Goal: Information Seeking & Learning: Check status

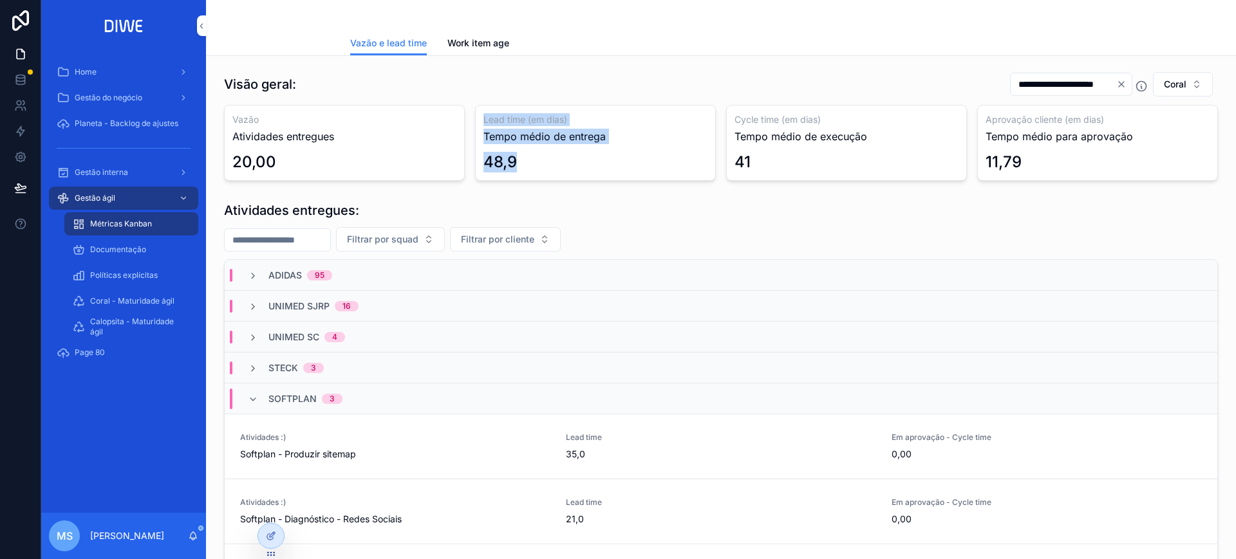
drag, startPoint x: 481, startPoint y: 126, endPoint x: 529, endPoint y: 158, distance: 58.0
click at [529, 158] on div "Lead time (em dias) Tempo médio de entrega 48,9" at bounding box center [595, 143] width 241 height 76
click at [529, 158] on div "48,9" at bounding box center [595, 162] width 224 height 21
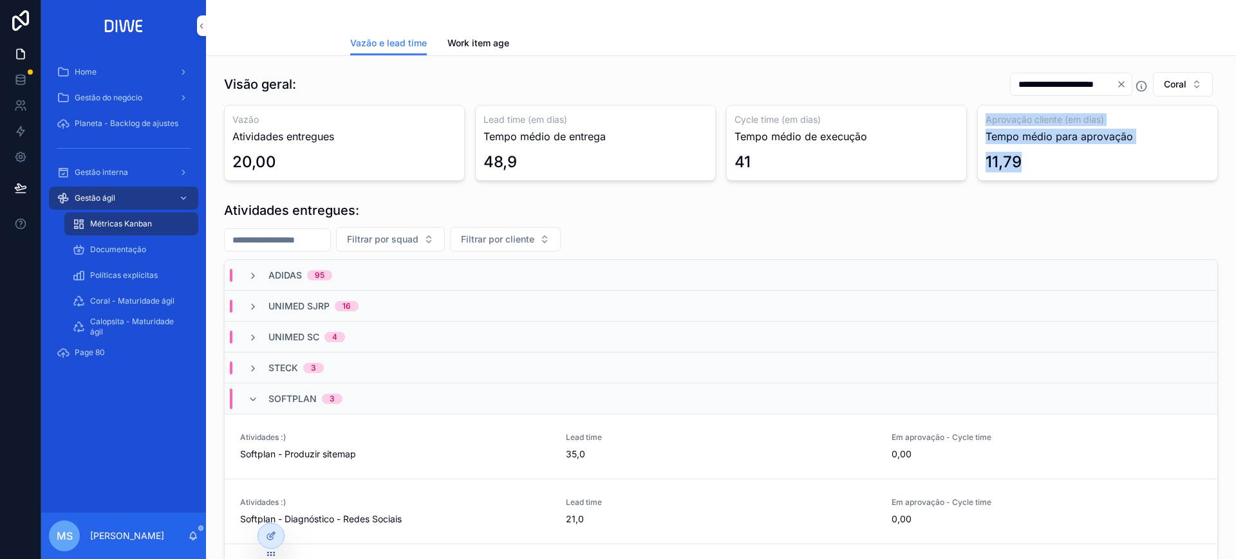
drag, startPoint x: 1018, startPoint y: 164, endPoint x: 966, endPoint y: 117, distance: 70.2
click at [966, 117] on div "Vazão Atividades entregues 20,00 Lead time (em dias) Tempo médio de entrega 48,…" at bounding box center [721, 143] width 994 height 76
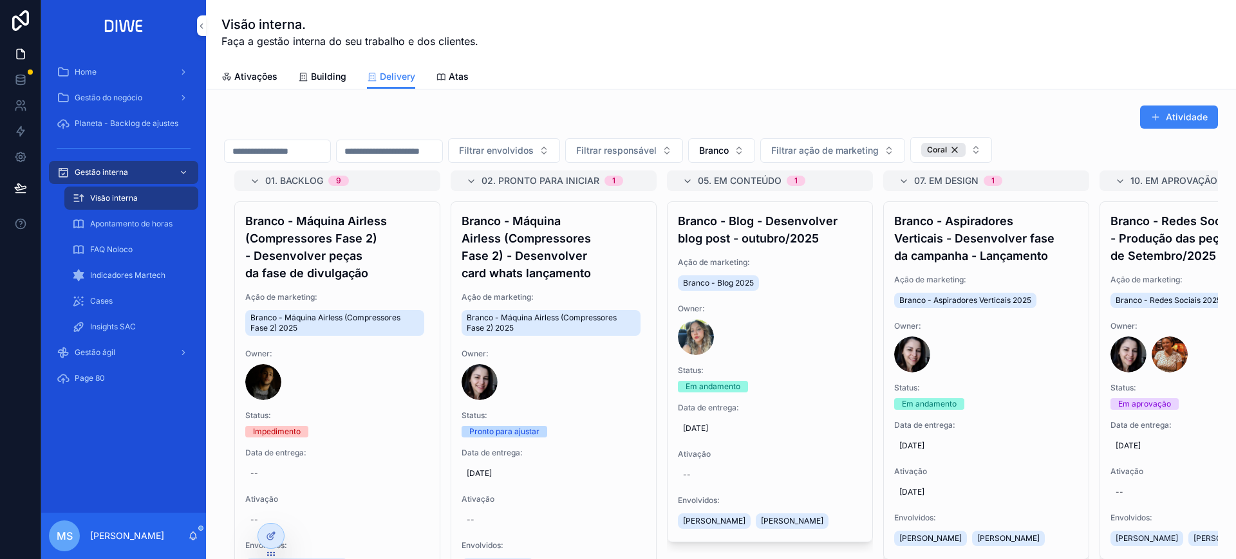
scroll to position [2895, 0]
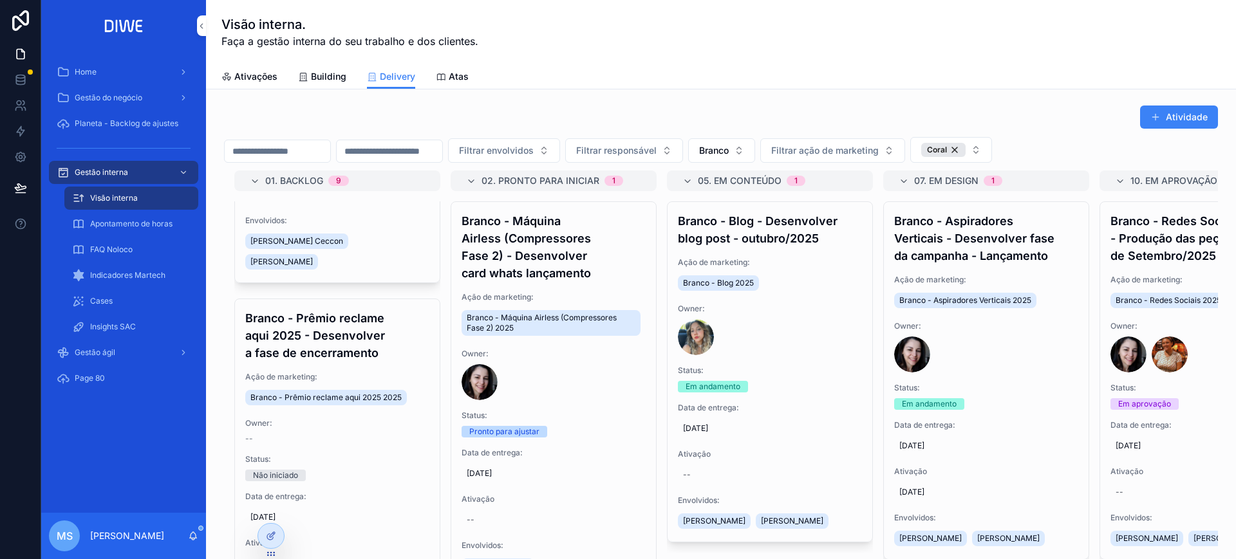
click at [119, 345] on div "Gestão ágil" at bounding box center [124, 352] width 134 height 21
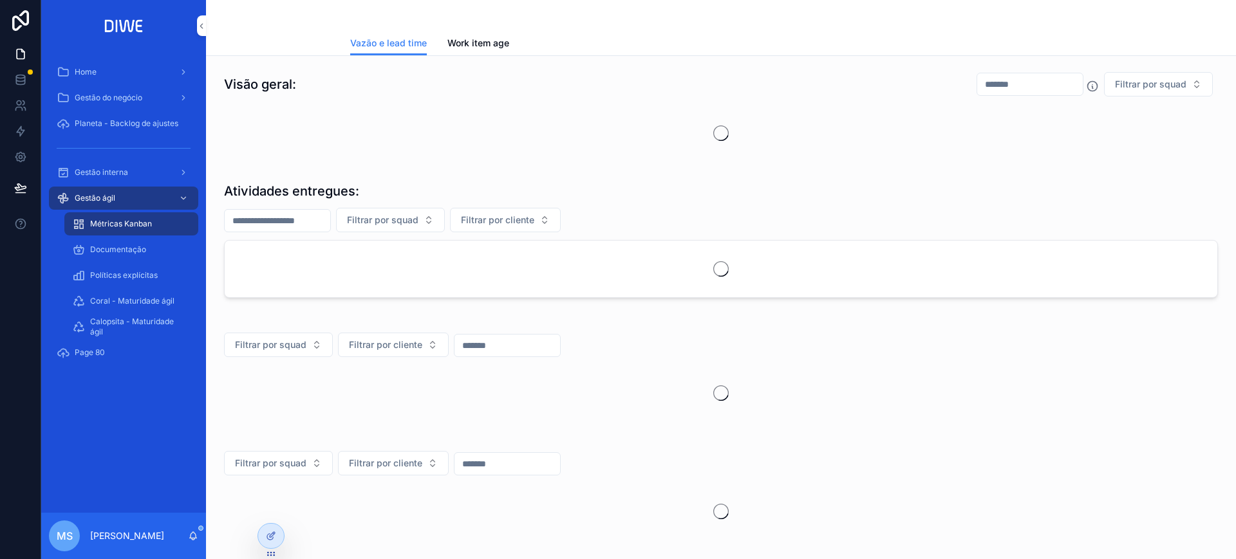
click at [1012, 86] on input "scrollable content" at bounding box center [1030, 84] width 106 height 18
click at [1004, 186] on button "1" at bounding box center [1001, 189] width 23 height 23
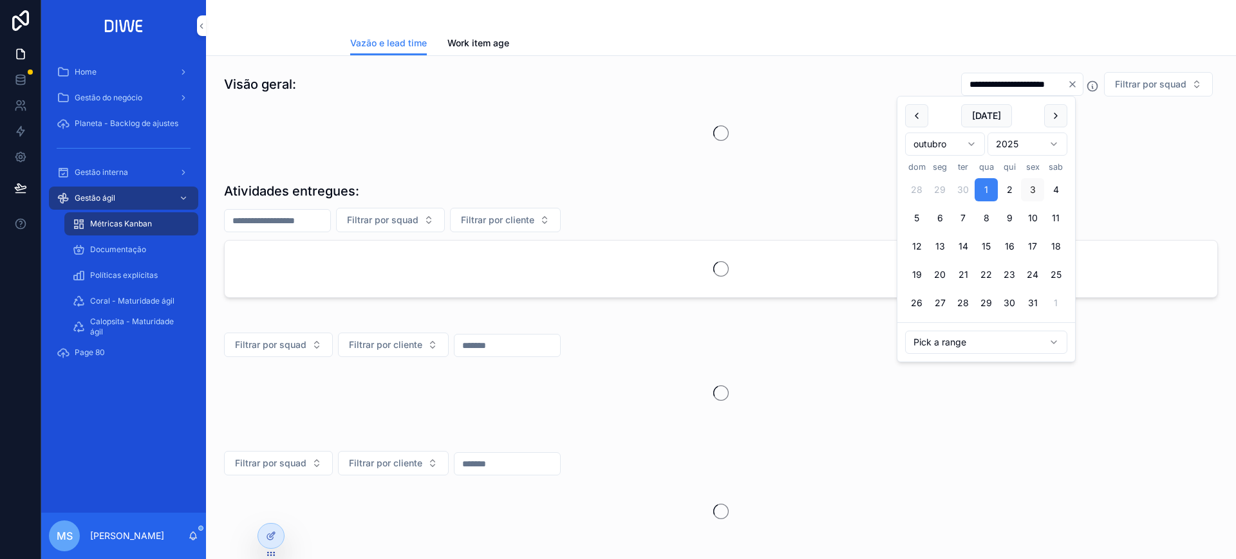
click at [1032, 187] on button "3" at bounding box center [1032, 189] width 23 height 23
type input "**********"
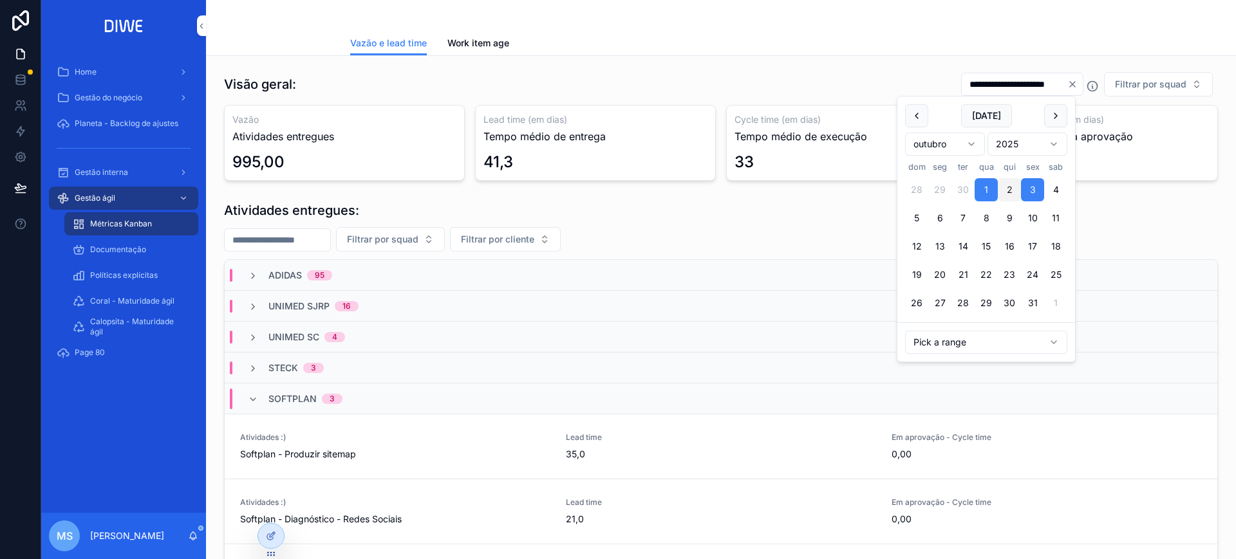
click at [1152, 77] on button "Filtrar por squad" at bounding box center [1158, 84] width 109 height 24
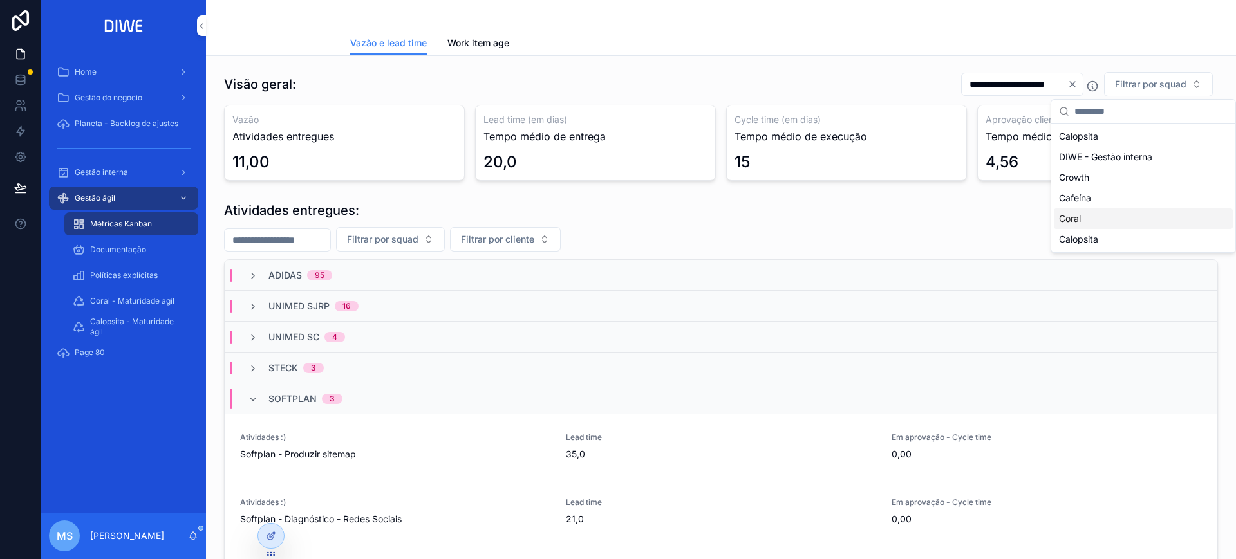
click at [1100, 223] on div "Coral" at bounding box center [1143, 219] width 179 height 21
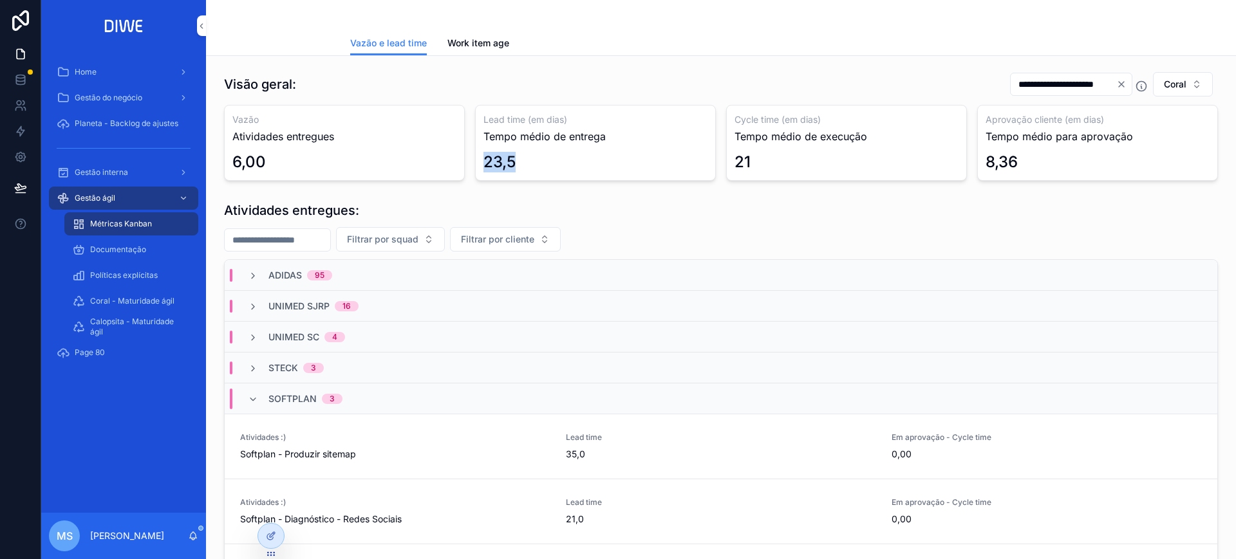
drag, startPoint x: 483, startPoint y: 162, endPoint x: 569, endPoint y: 173, distance: 86.3
click at [569, 173] on div "Lead time (em dias) Tempo médio de entrega 23,5" at bounding box center [595, 143] width 241 height 76
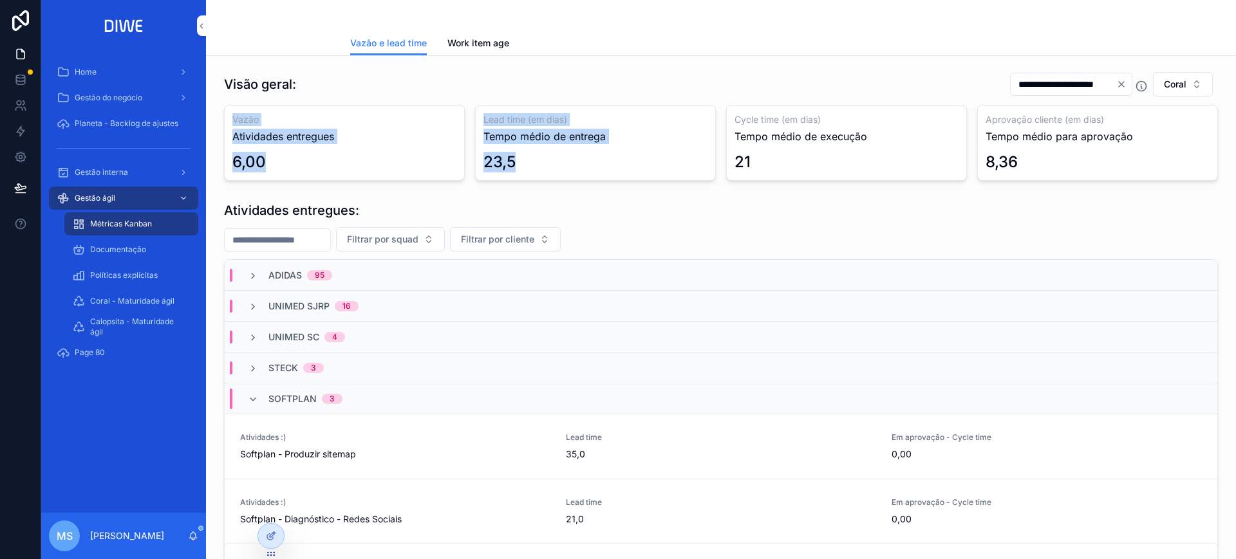
drag, startPoint x: 227, startPoint y: 126, endPoint x: 651, endPoint y: 158, distance: 426.1
click at [651, 158] on div "Vazão Atividades entregues 6,00 Lead time (em dias) Tempo médio de entrega 23,5…" at bounding box center [721, 143] width 994 height 76
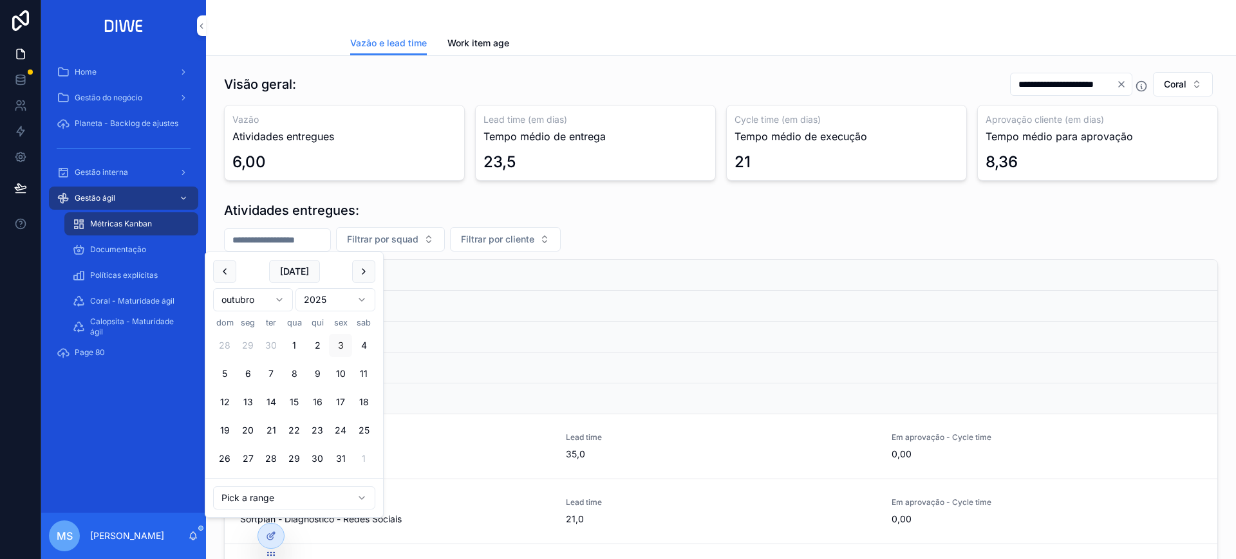
click at [312, 236] on input "scrollable content" at bounding box center [278, 240] width 106 height 18
click at [292, 341] on button "1" at bounding box center [294, 345] width 23 height 23
click at [340, 342] on button "3" at bounding box center [340, 345] width 23 height 23
type input "**********"
click at [434, 233] on span "Filtrar por squad" at bounding box center [397, 239] width 71 height 13
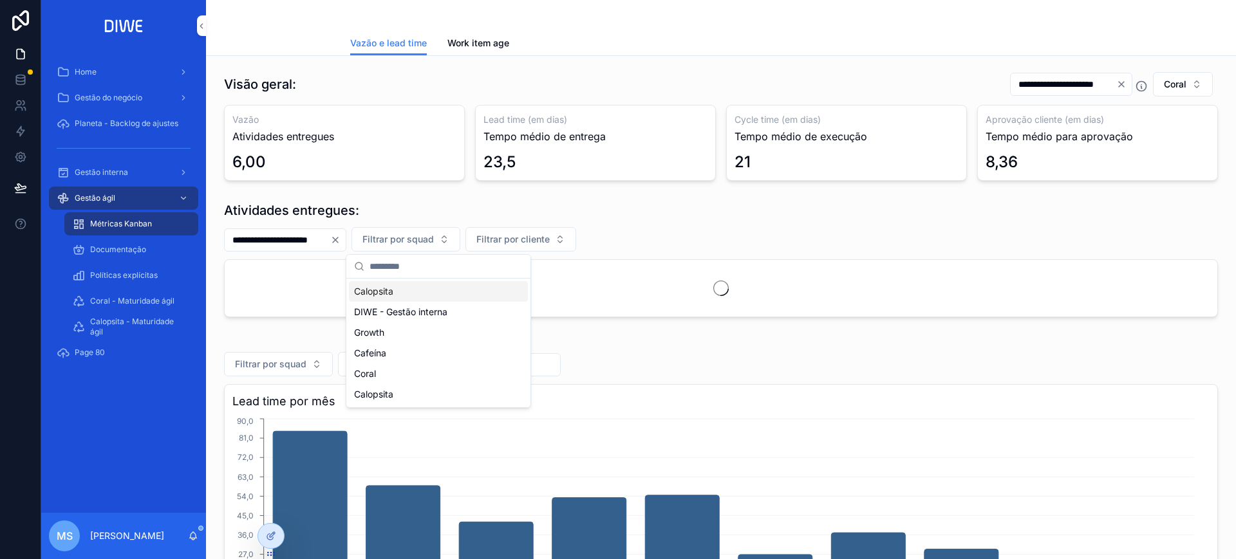
click at [434, 245] on span "Filtrar por squad" at bounding box center [397, 239] width 71 height 13
click at [434, 241] on span "Filtrar por squad" at bounding box center [397, 239] width 71 height 13
click at [415, 369] on div "Coral" at bounding box center [438, 374] width 179 height 21
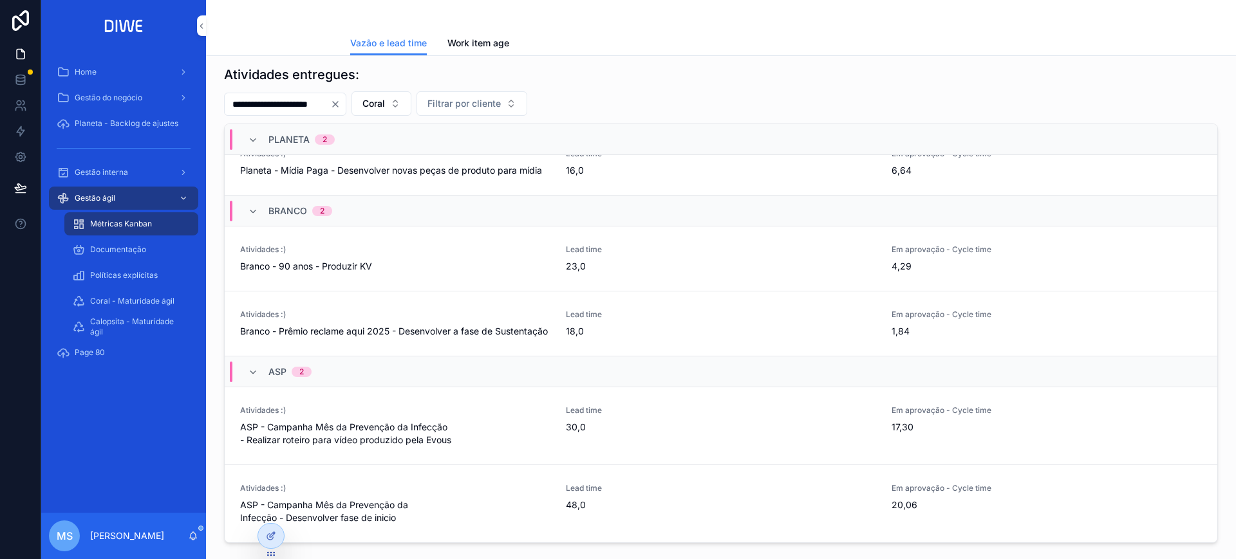
scroll to position [128, 0]
click at [398, 196] on div "Branco 2" at bounding box center [721, 211] width 993 height 31
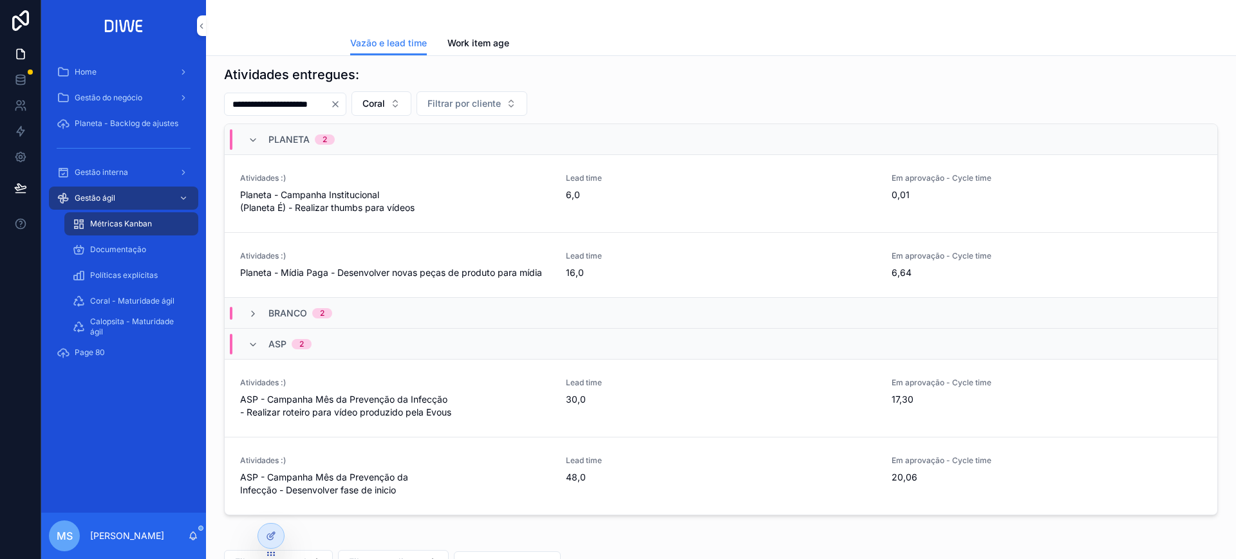
scroll to position [0, 0]
click at [361, 314] on div "Branco 2" at bounding box center [721, 313] width 993 height 31
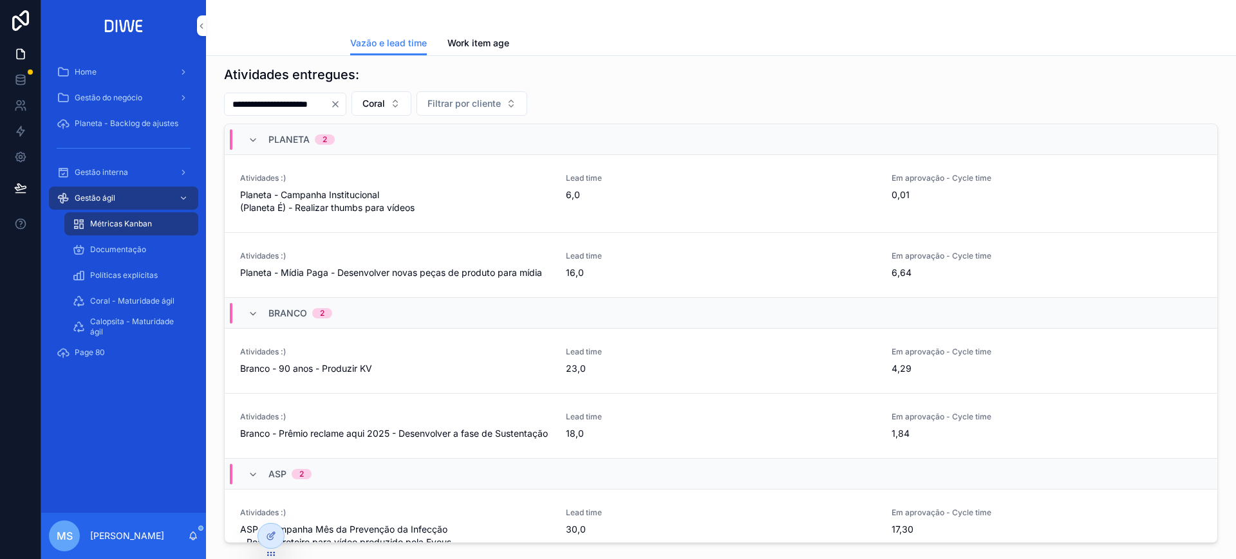
click at [339, 146] on div "Planeta 2" at bounding box center [291, 139] width 118 height 21
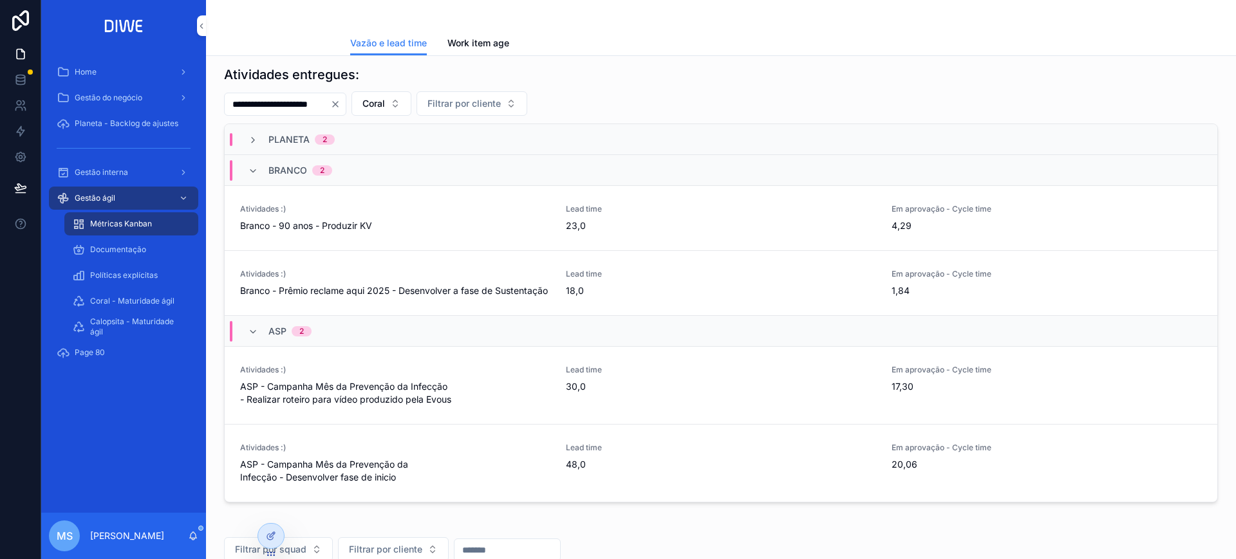
click at [351, 173] on div "Branco 2" at bounding box center [721, 170] width 993 height 31
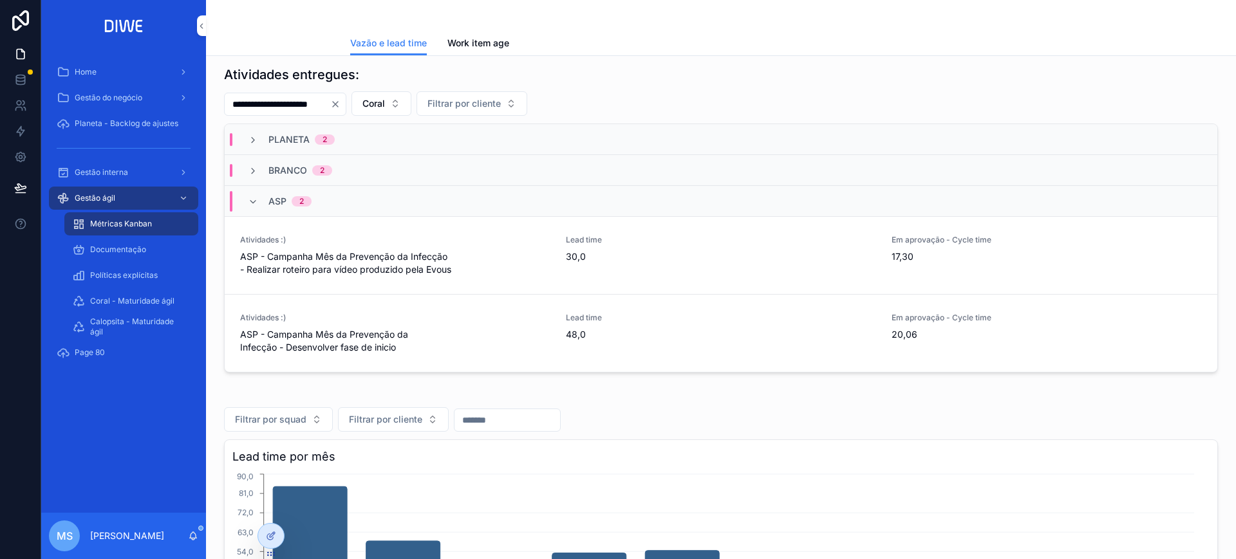
click at [339, 202] on div "ASP 2" at bounding box center [721, 201] width 993 height 31
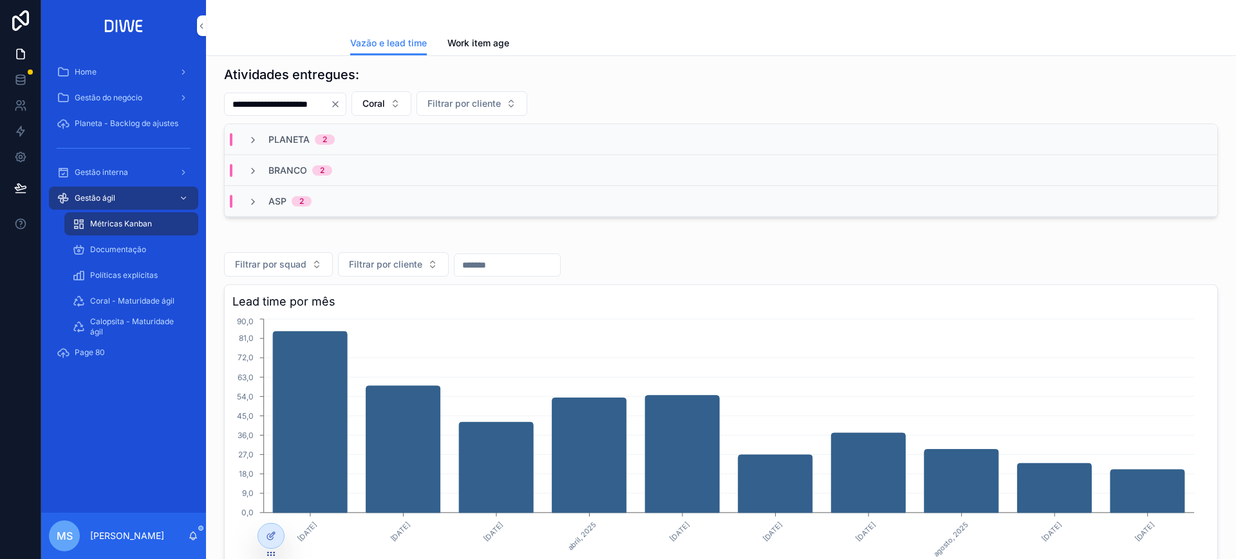
click at [357, 167] on div "Branco 2" at bounding box center [721, 170] width 993 height 31
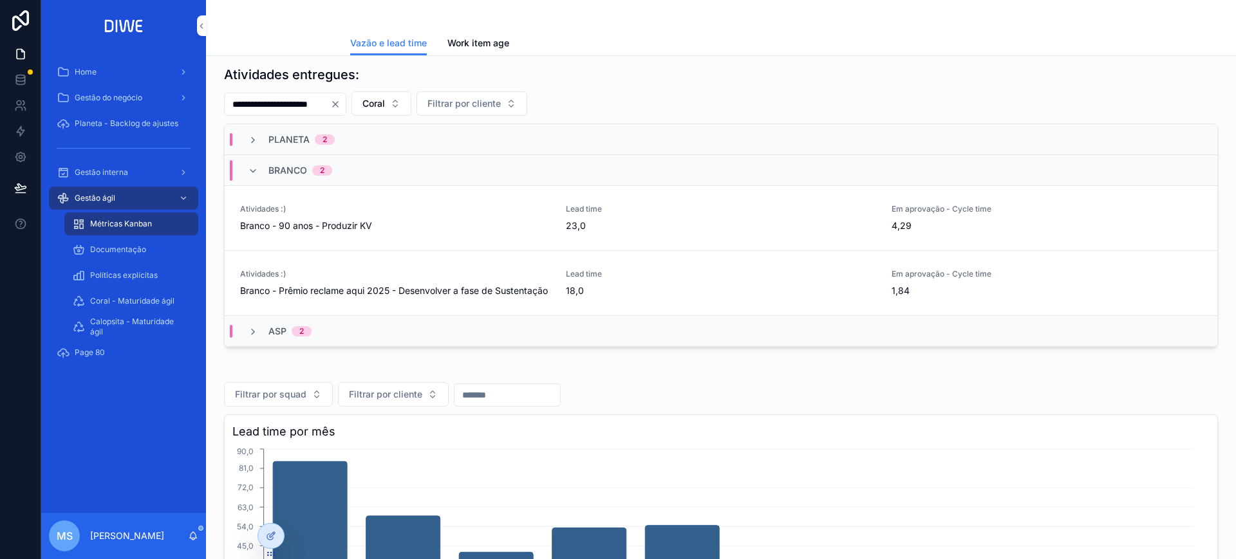
click at [418, 142] on div "Planeta 2" at bounding box center [721, 139] width 993 height 31
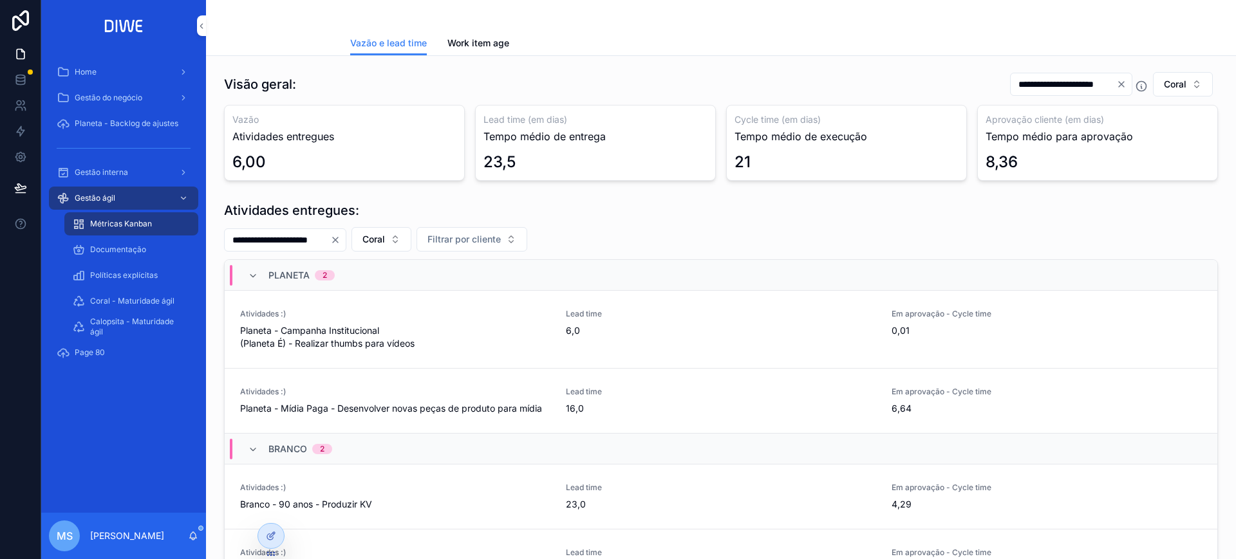
click at [1116, 84] on icon "Clear" at bounding box center [1121, 84] width 10 height 10
click at [1072, 90] on input "scrollable content" at bounding box center [1079, 84] width 106 height 18
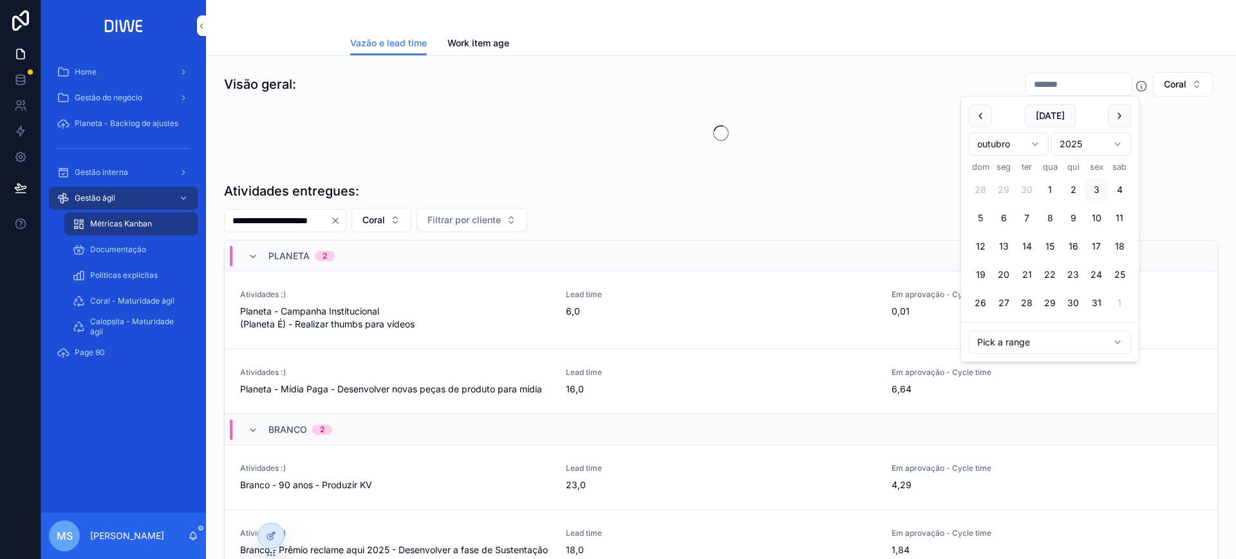
click at [983, 120] on button "scrollable content" at bounding box center [980, 115] width 23 height 23
click at [982, 118] on button "scrollable content" at bounding box center [980, 115] width 23 height 23
click at [981, 122] on button "scrollable content" at bounding box center [980, 115] width 23 height 23
click at [1027, 185] on button "1" at bounding box center [1026, 189] width 23 height 23
click at [1058, 305] on button "31" at bounding box center [1057, 303] width 23 height 23
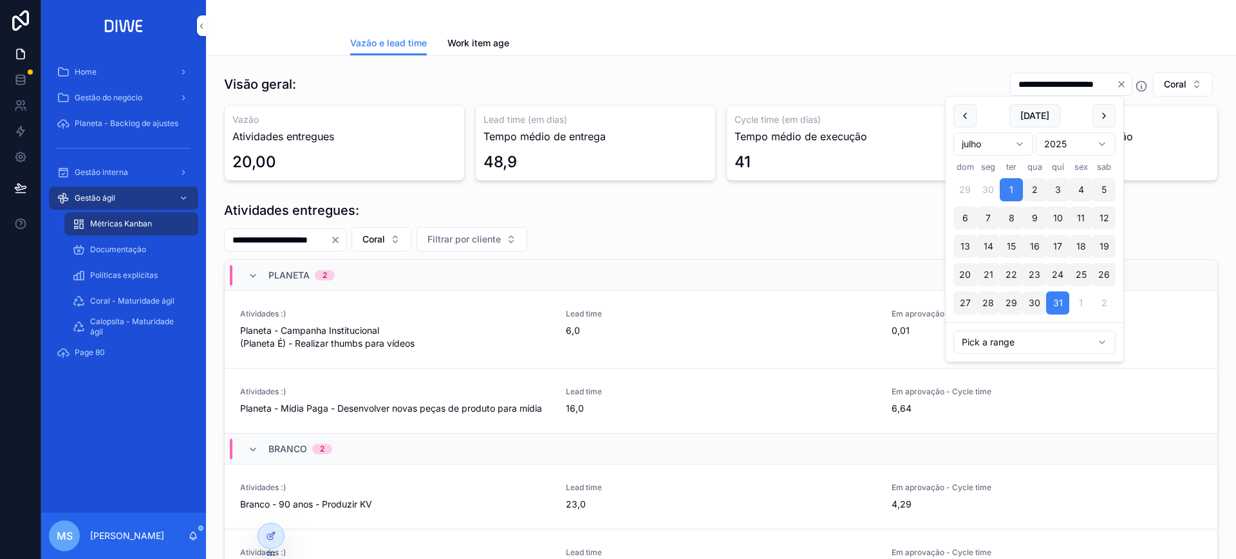
click at [1000, 53] on div "Vazão e lead time Work item age" at bounding box center [721, 43] width 742 height 24
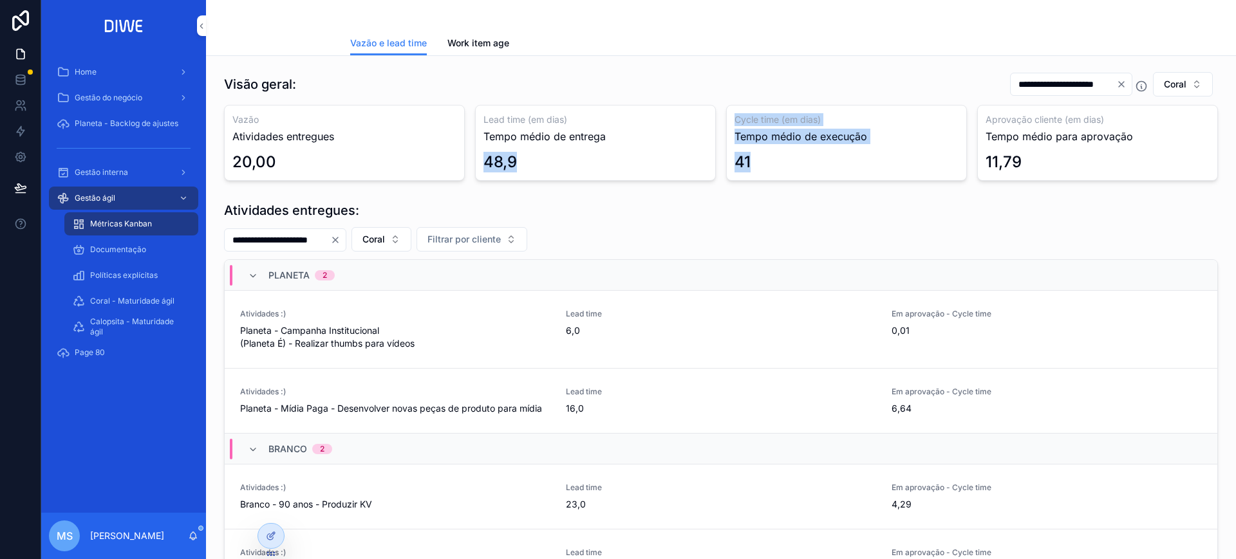
drag, startPoint x: 478, startPoint y: 161, endPoint x: 758, endPoint y: 162, distance: 280.7
click at [758, 162] on div "Vazão Atividades entregues 20,00 Lead time (em dias) Tempo médio de entrega 48,…" at bounding box center [721, 143] width 994 height 76
click at [758, 162] on div "41" at bounding box center [846, 162] width 224 height 21
click at [776, 156] on div "41" at bounding box center [846, 162] width 224 height 21
drag, startPoint x: 975, startPoint y: 162, endPoint x: 1027, endPoint y: 157, distance: 52.4
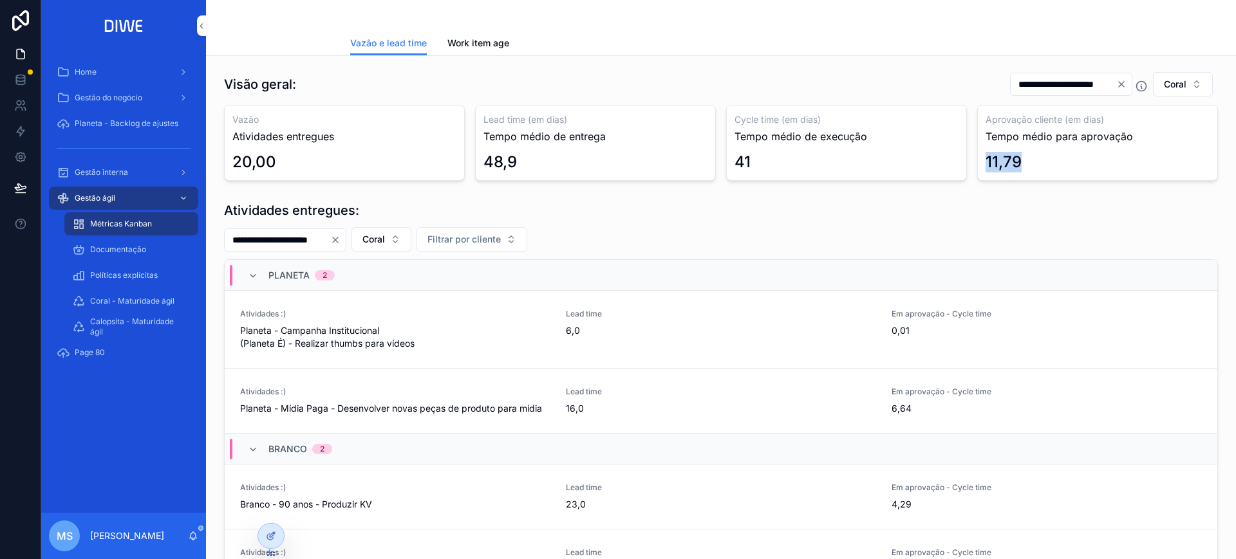
click at [1027, 157] on div "Aprovação cliente (em dias) Tempo médio para aprovação 11,79" at bounding box center [1097, 143] width 241 height 76
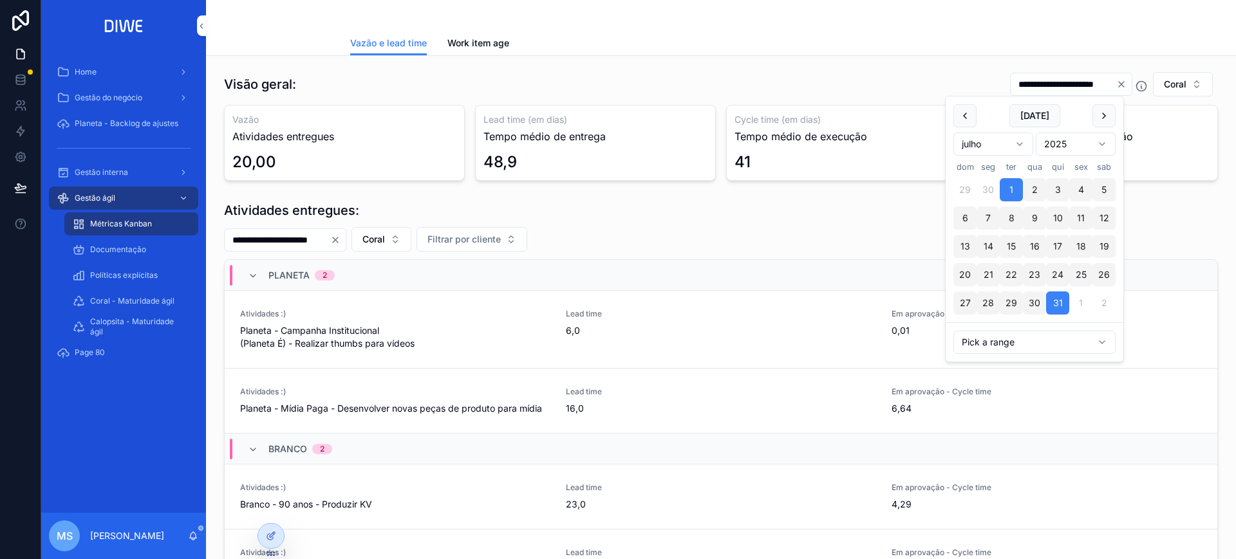
click at [1049, 85] on input "**********" at bounding box center [1064, 84] width 106 height 18
click at [1099, 113] on button "scrollable content" at bounding box center [1103, 115] width 23 height 23
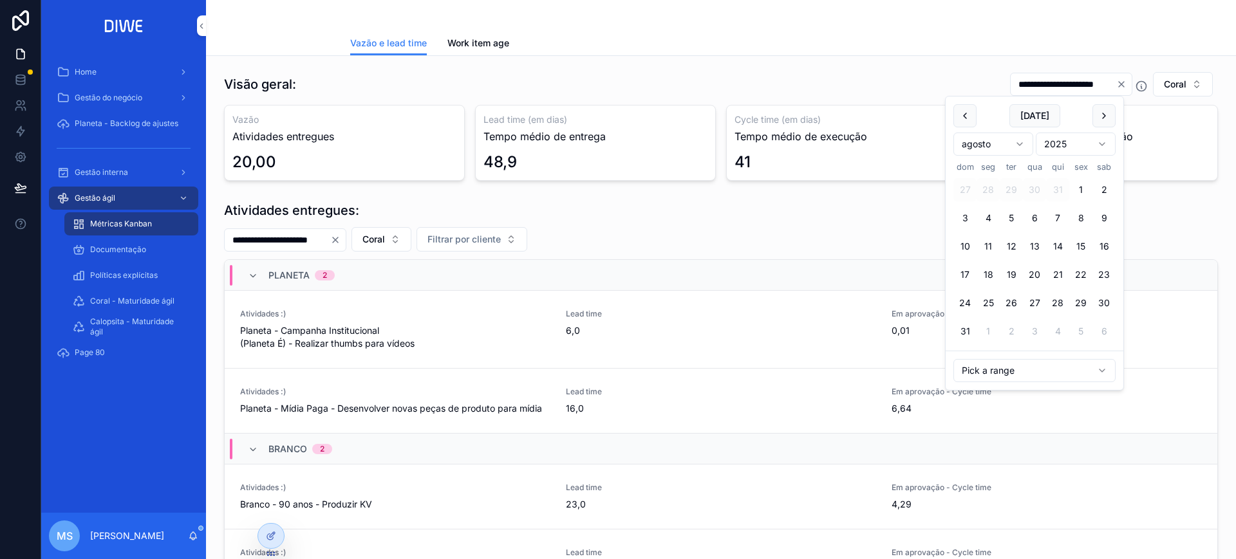
click at [1081, 189] on button "1" at bounding box center [1080, 189] width 23 height 23
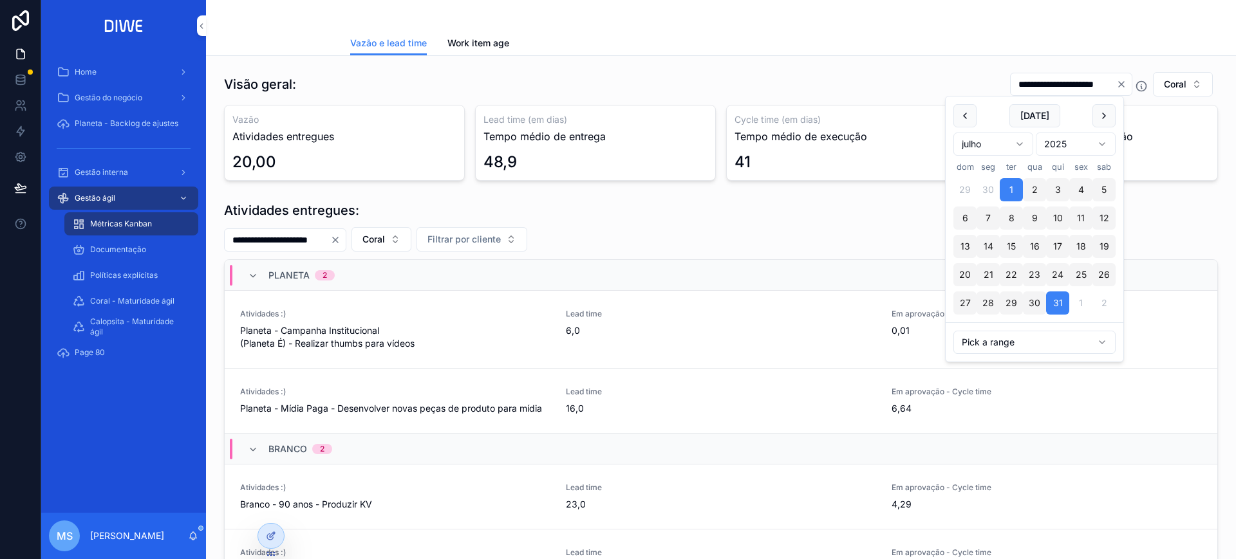
click at [1106, 118] on button "scrollable content" at bounding box center [1103, 115] width 23 height 23
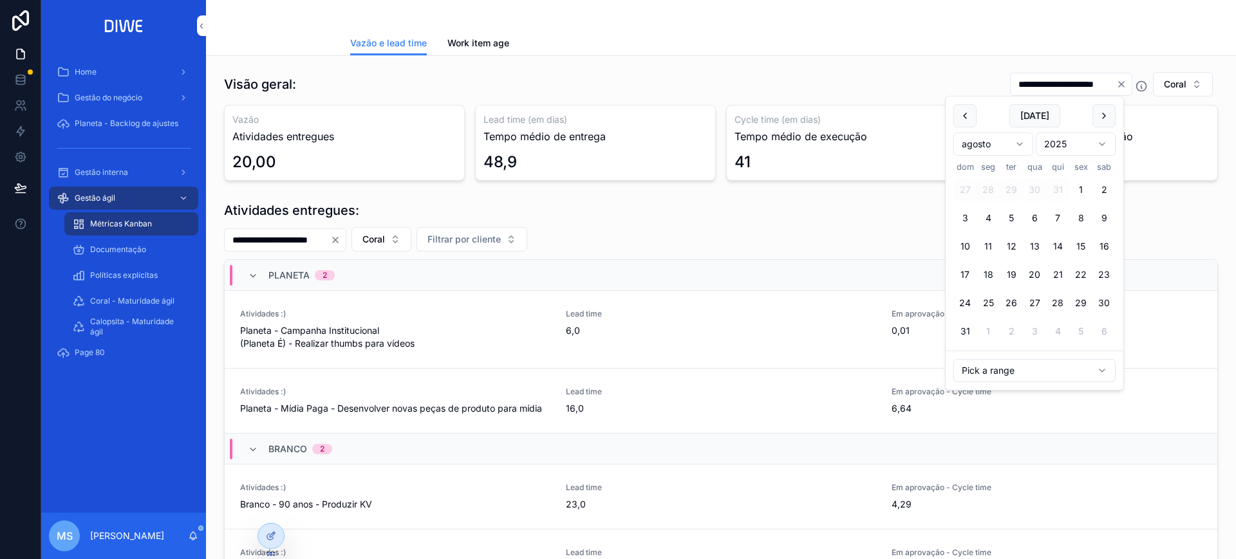
click at [1076, 185] on button "1" at bounding box center [1080, 189] width 23 height 23
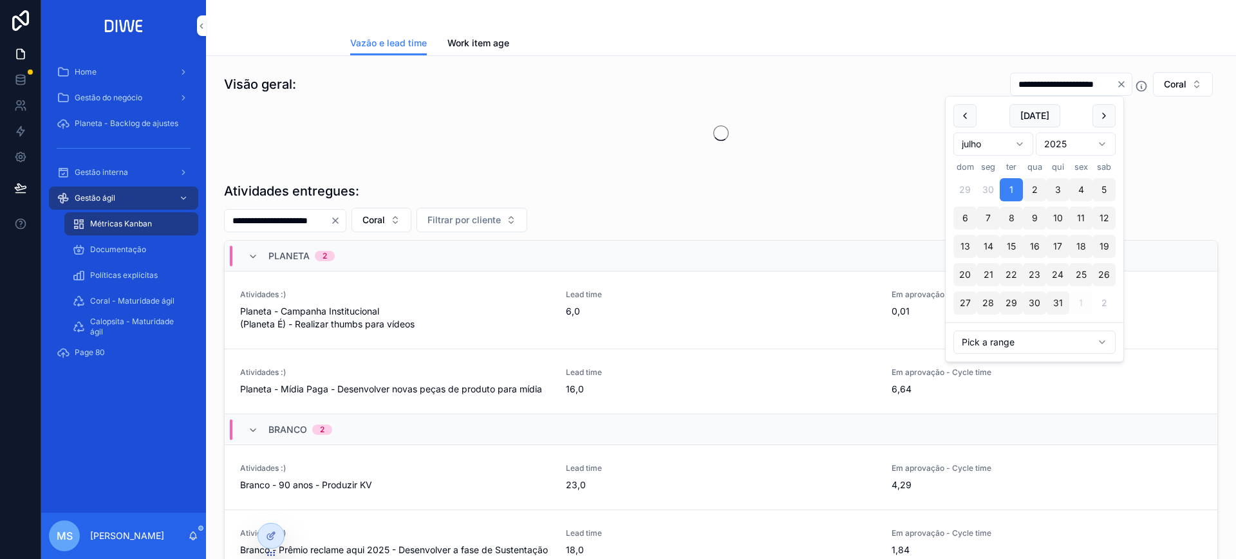
click at [1098, 111] on button "scrollable content" at bounding box center [1103, 115] width 23 height 23
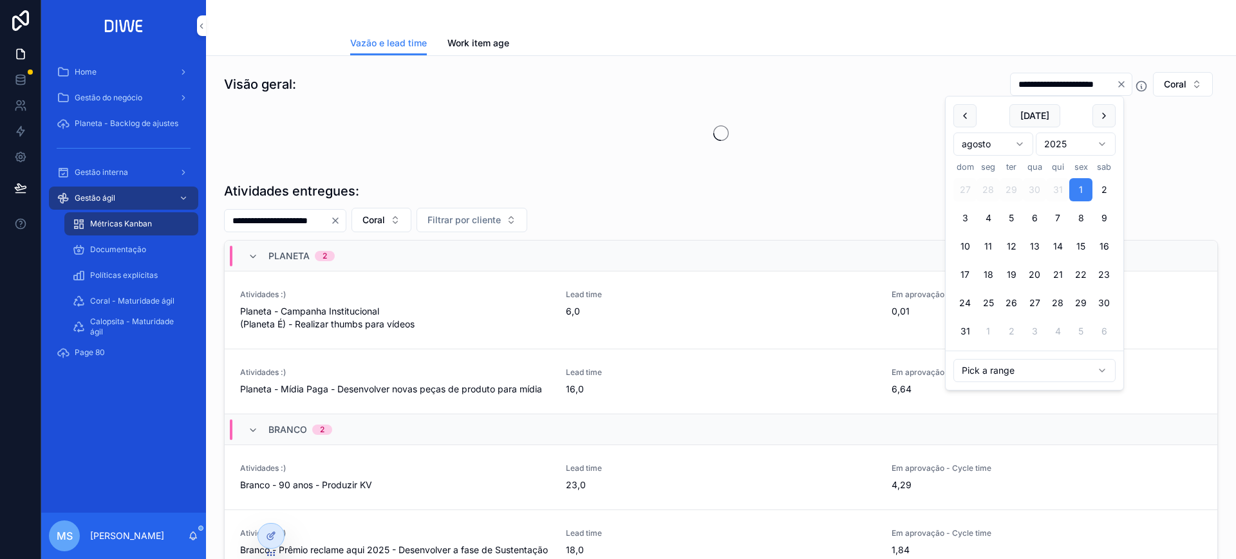
click at [1081, 183] on button "1" at bounding box center [1080, 189] width 23 height 23
click at [966, 333] on button "31" at bounding box center [964, 331] width 23 height 23
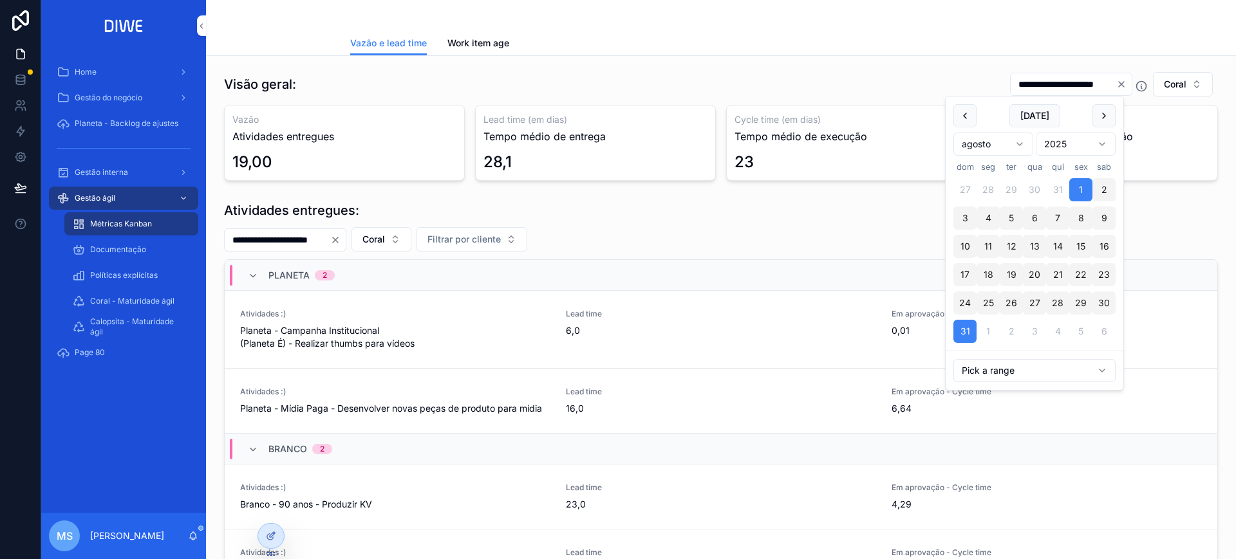
click at [779, 164] on div "23" at bounding box center [846, 162] width 224 height 21
click at [1048, 91] on input "**********" at bounding box center [1064, 84] width 106 height 18
click at [1105, 117] on button "scrollable content" at bounding box center [1103, 115] width 23 height 23
click at [985, 183] on button "1" at bounding box center [988, 189] width 23 height 23
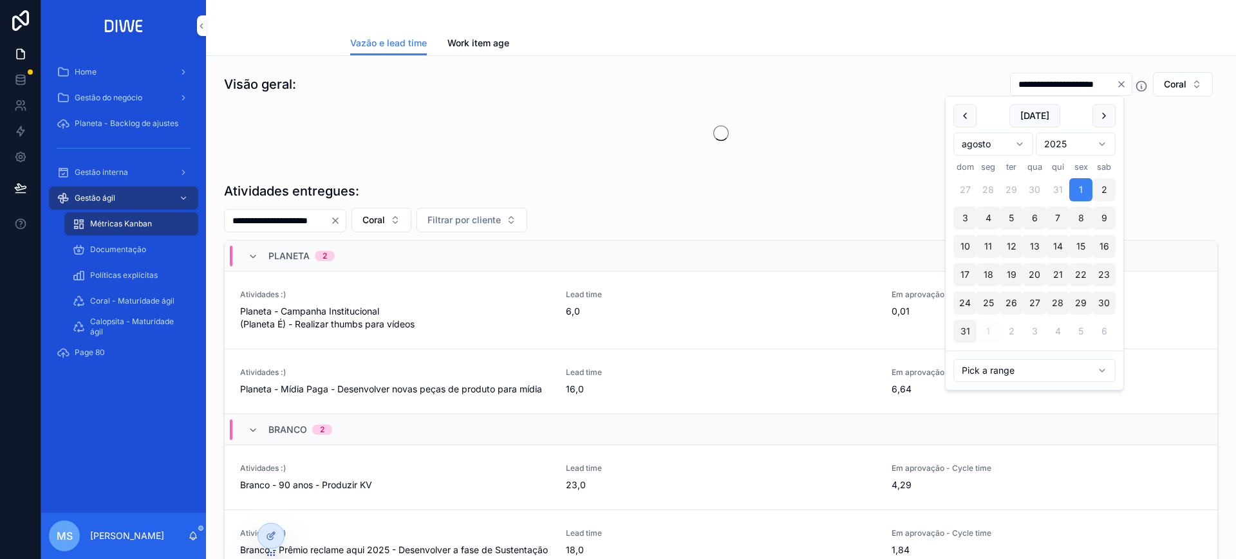
click at [1099, 113] on button "scrollable content" at bounding box center [1103, 115] width 23 height 23
click at [1011, 308] on button "30" at bounding box center [1011, 303] width 23 height 23
click at [1143, 153] on div "scrollable content" at bounding box center [721, 133] width 994 height 57
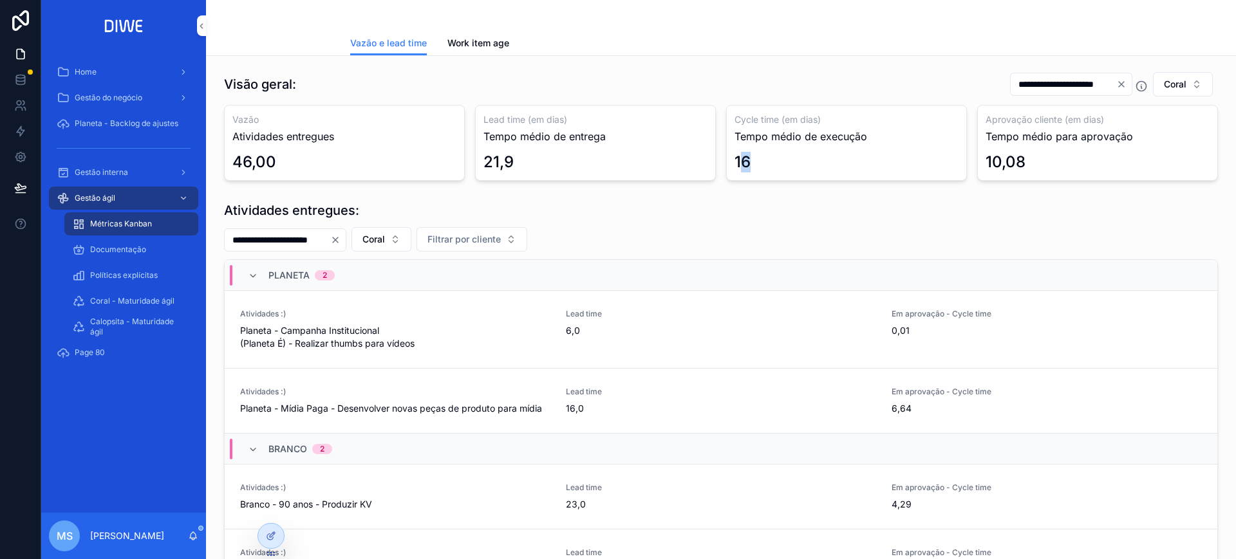
drag, startPoint x: 755, startPoint y: 156, endPoint x: 767, endPoint y: 155, distance: 12.3
click at [767, 155] on div "16" at bounding box center [846, 162] width 224 height 21
drag, startPoint x: 485, startPoint y: 118, endPoint x: 526, endPoint y: 163, distance: 60.6
click at [526, 163] on div "Lead time (em dias) Tempo médio de entrega 21,9" at bounding box center [595, 143] width 241 height 76
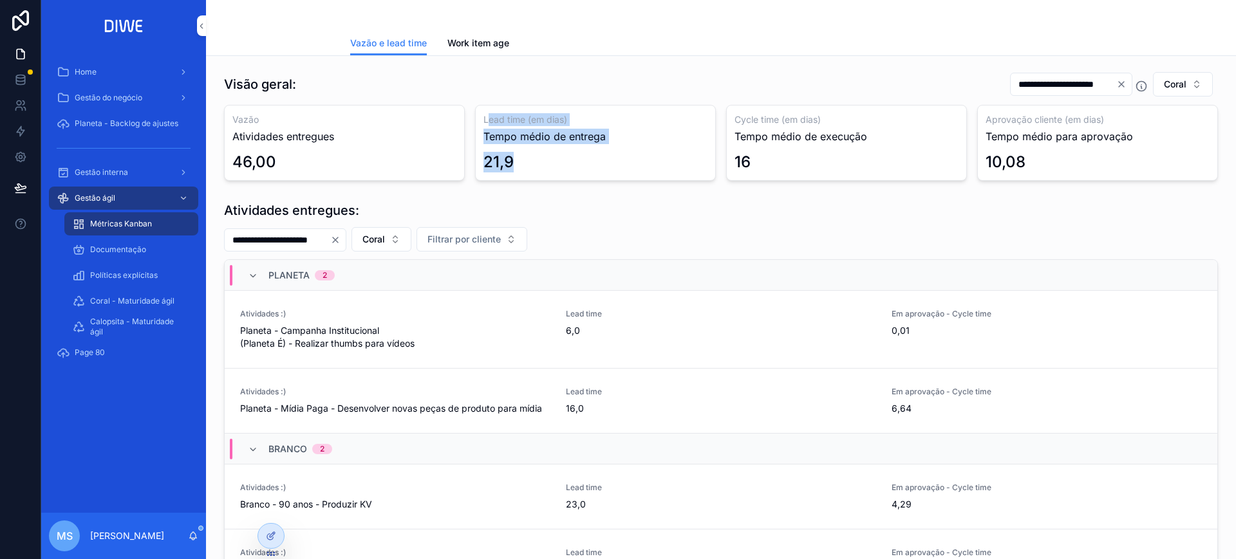
click at [526, 163] on div "21,9" at bounding box center [595, 162] width 224 height 21
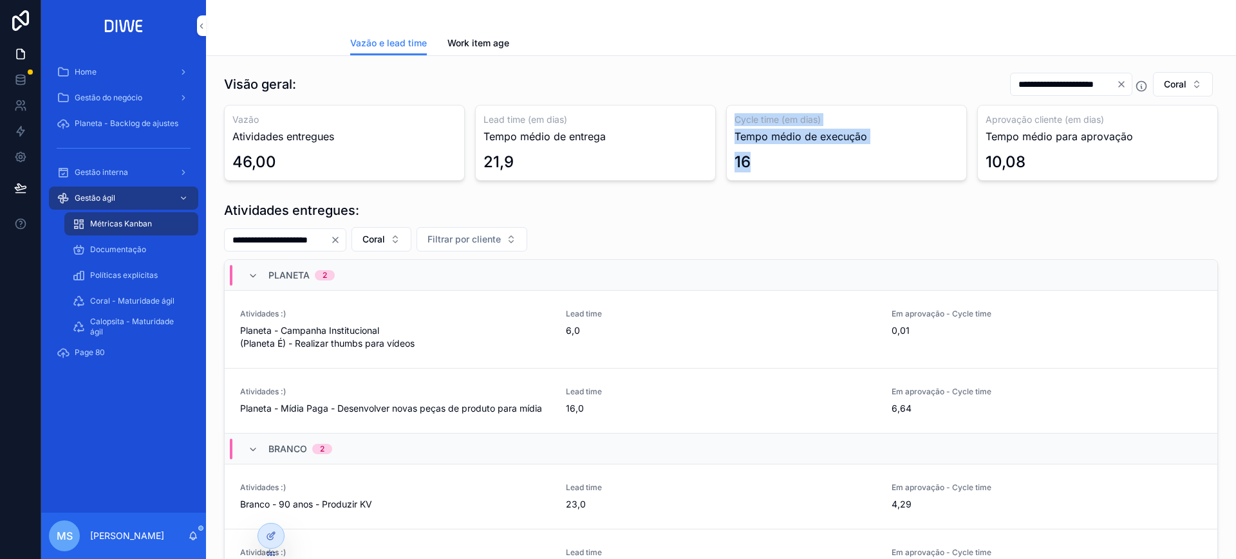
drag, startPoint x: 755, startPoint y: 158, endPoint x: 721, endPoint y: 122, distance: 49.2
click at [726, 122] on div "Cycle time (em dias) Tempo médio de execução 16" at bounding box center [846, 143] width 241 height 76
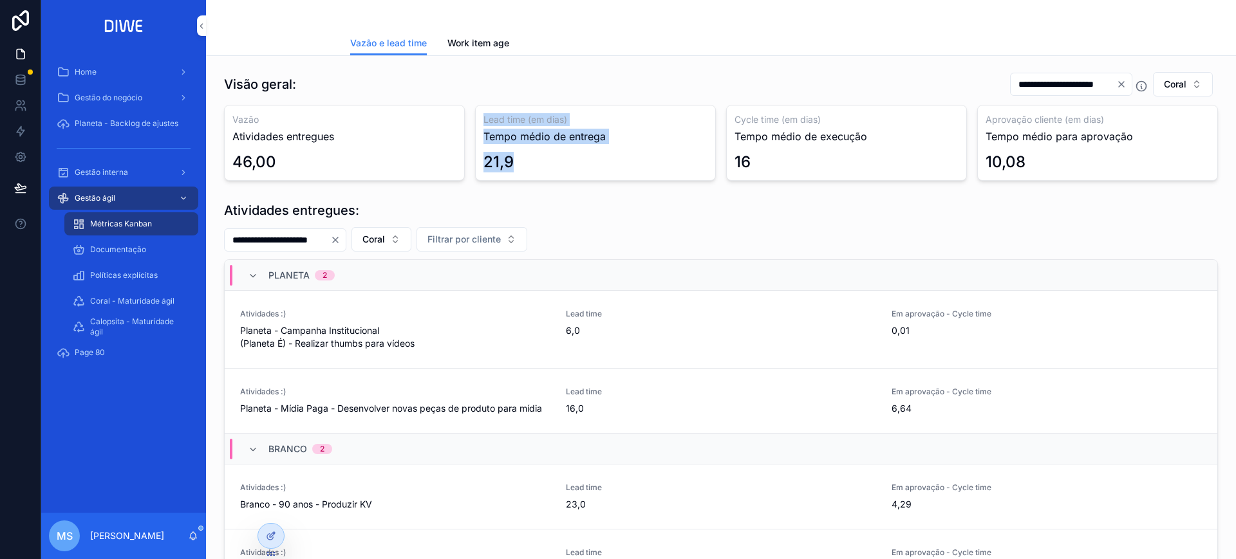
drag, startPoint x: 513, startPoint y: 170, endPoint x: 478, endPoint y: 123, distance: 58.8
click at [478, 123] on div "Lead time (em dias) Tempo médio de entrega 21,9" at bounding box center [595, 143] width 241 height 76
click at [556, 154] on div "21,9" at bounding box center [595, 162] width 224 height 21
click at [1024, 80] on input "**********" at bounding box center [1064, 84] width 106 height 18
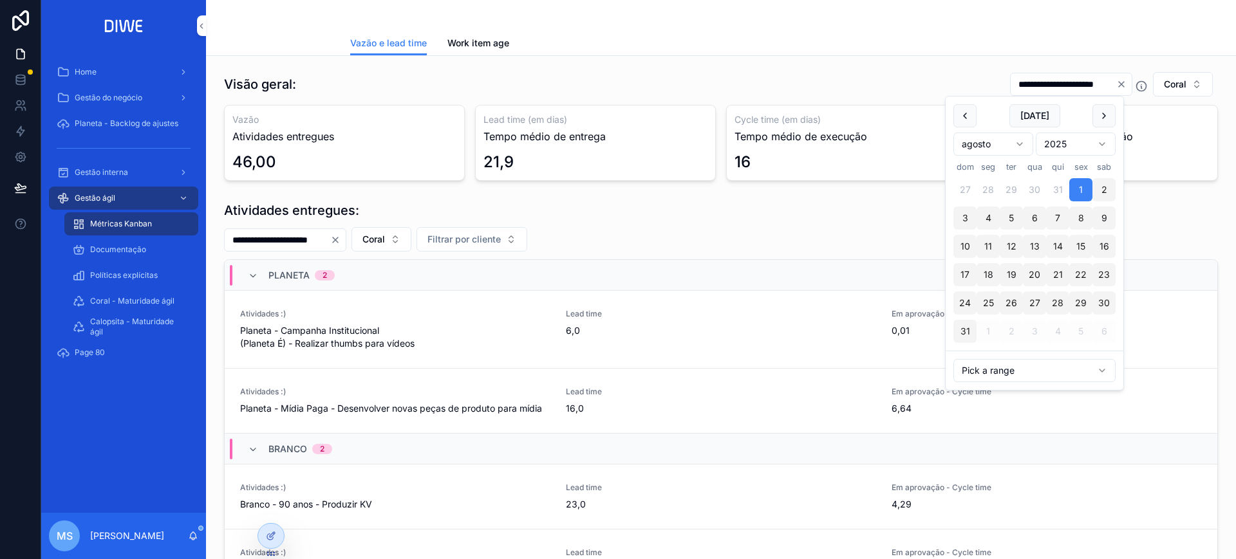
click at [1108, 113] on button "scrollable content" at bounding box center [1103, 115] width 23 height 23
click at [986, 183] on button "1" at bounding box center [988, 189] width 23 height 23
click at [1076, 190] on button "1" at bounding box center [1080, 189] width 23 height 23
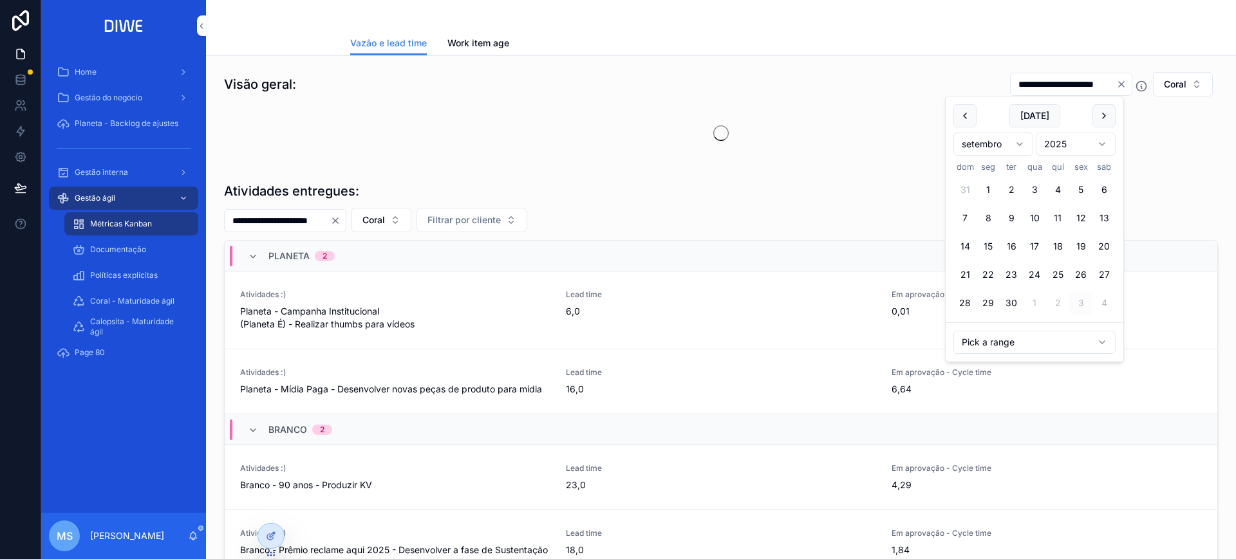
click at [998, 185] on button "1" at bounding box center [988, 189] width 23 height 23
click at [991, 187] on button "28" at bounding box center [988, 189] width 23 height 23
click at [1102, 116] on button "scrollable content" at bounding box center [1103, 115] width 23 height 23
click at [1103, 112] on button "scrollable content" at bounding box center [1103, 115] width 23 height 23
click at [991, 190] on button "1" at bounding box center [988, 189] width 23 height 23
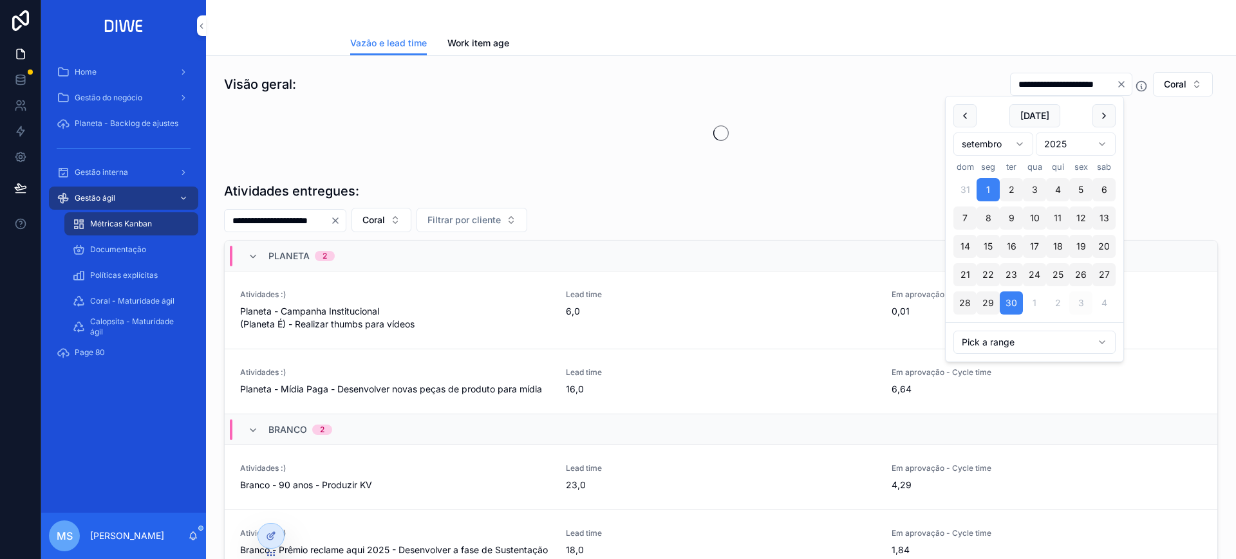
type input "**********"
